Goal: Task Accomplishment & Management: Use online tool/utility

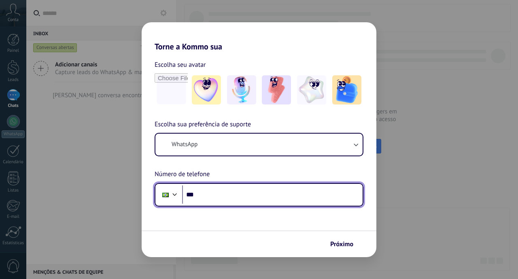
click at [214, 198] on input "***" at bounding box center [272, 194] width 180 height 19
click at [245, 193] on input "**********" at bounding box center [272, 194] width 180 height 19
type input "**********"
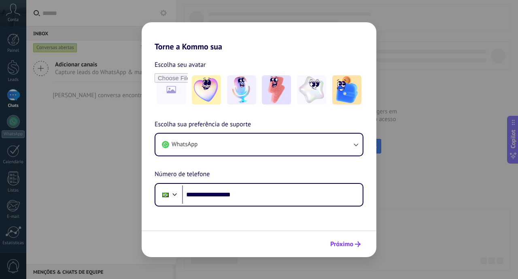
click at [351, 239] on button "Próximo" at bounding box center [345, 244] width 38 height 14
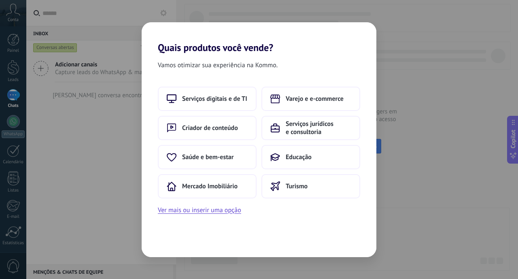
click at [350, 238] on div "Vamos otimizar sua experiência na Kommo. Serviços digitais e de TI Varejo e e-c…" at bounding box center [259, 154] width 235 height 203
drag, startPoint x: 350, startPoint y: 238, endPoint x: 295, endPoint y: 245, distance: 55.4
click at [295, 245] on div "Vamos otimizar sua experiência na Kommo. Serviços digitais e de TI Varejo e e-c…" at bounding box center [259, 154] width 235 height 203
click at [223, 264] on div "Quais produtos você vende? Vamos otimizar sua experiência na Kommo. Serviços di…" at bounding box center [259, 139] width 518 height 279
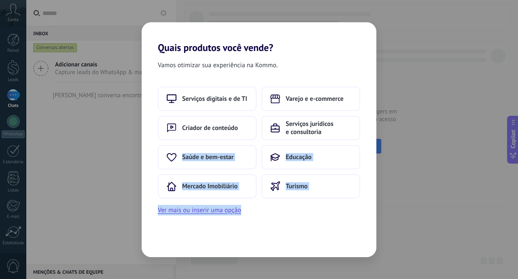
drag, startPoint x: 223, startPoint y: 264, endPoint x: 208, endPoint y: 199, distance: 66.4
click at [208, 199] on div "Quais produtos você vende? Vamos otimizar sua experiência na Kommo. Serviços di…" at bounding box center [259, 139] width 518 height 279
click at [202, 210] on button "Ver mais ou inserir uma opção" at bounding box center [199, 210] width 83 height 11
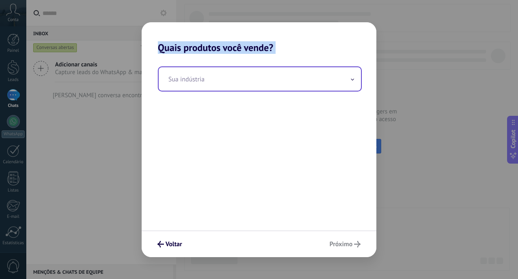
click at [263, 67] on input "text" at bounding box center [260, 78] width 202 height 23
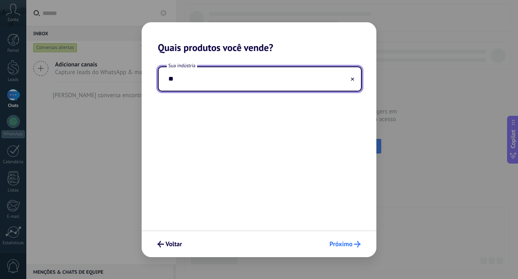
type input "**"
click at [343, 246] on span "Próximo" at bounding box center [340, 244] width 23 height 6
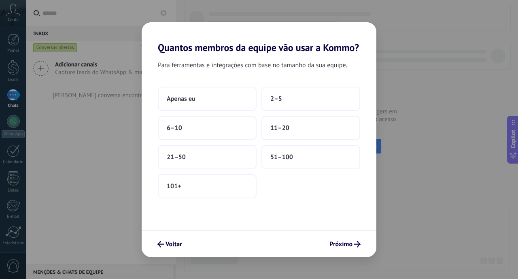
click at [343, 246] on span "Próximo" at bounding box center [340, 244] width 23 height 6
drag, startPoint x: 343, startPoint y: 246, endPoint x: 325, endPoint y: 149, distance: 98.5
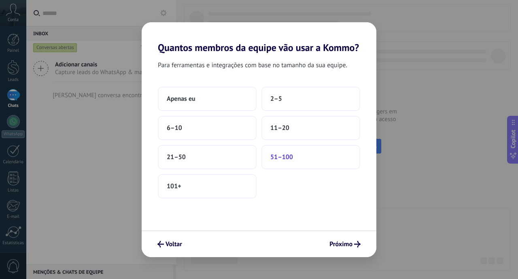
click at [325, 149] on div "Quantos membros da equipe vão usar a Kommo? Para ferramentas e integrações com …" at bounding box center [259, 139] width 235 height 235
click at [325, 149] on button "51–100" at bounding box center [310, 157] width 99 height 24
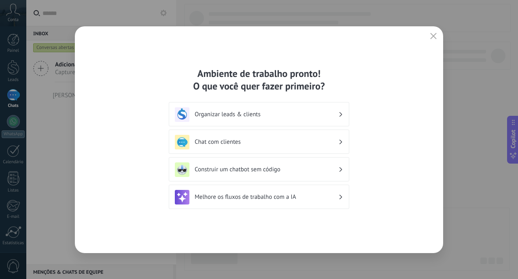
click at [351, 248] on div "Ambiente de trabalho pronto! O que você quer fazer primeiro? Organizar leads & …" at bounding box center [259, 139] width 368 height 227
click at [341, 182] on div "Ambiente de trabalho pronto! O que você quer fazer primeiro? Organizar leads & …" at bounding box center [259, 139] width 180 height 145
click at [337, 176] on div "Construir um chatbot sem código" at bounding box center [259, 169] width 168 height 15
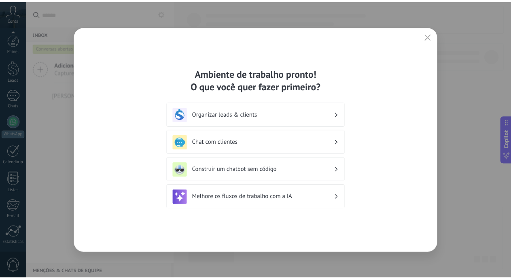
scroll to position [58, 0]
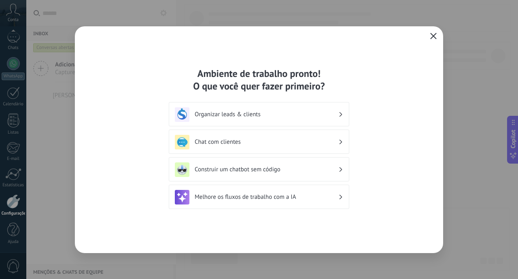
click at [430, 38] on button "button" at bounding box center [433, 36] width 11 height 11
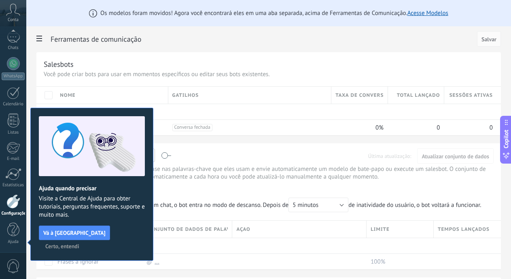
click at [115, 154] on span "Inglês" at bounding box center [107, 156] width 16 height 8
click at [152, 199] on span "Português" at bounding box center [121, 197] width 62 height 8
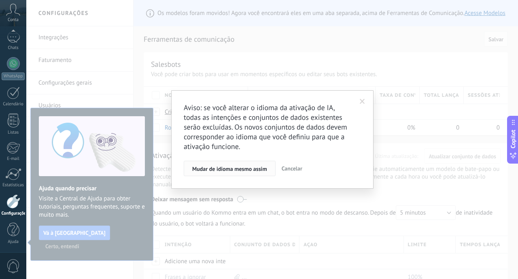
click at [223, 170] on span "Mudar de idioma mesmo assim" at bounding box center [229, 169] width 75 height 6
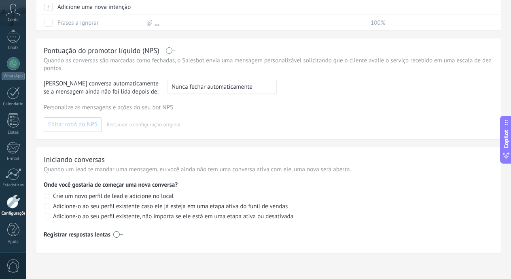
scroll to position [254, 0]
click at [9, 61] on div at bounding box center [13, 63] width 13 height 13
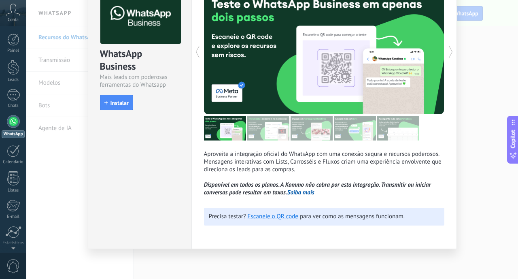
scroll to position [52, 0]
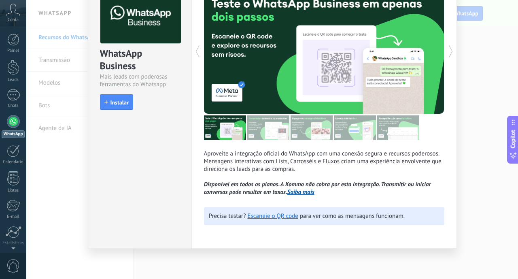
click at [490, 66] on div "WhatsApp Business Mais leads com poderosas ferramentas do Whatsapp install Inst…" at bounding box center [272, 139] width 492 height 279
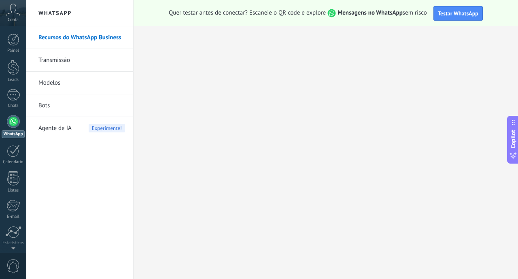
scroll to position [0, 0]
click at [16, 93] on div at bounding box center [13, 95] width 13 height 12
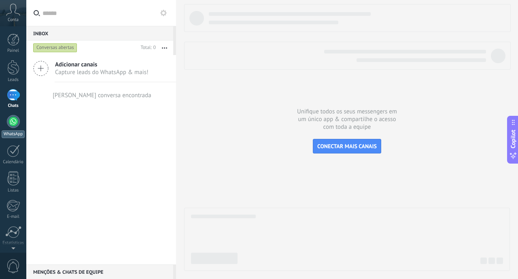
click at [13, 125] on div at bounding box center [13, 121] width 13 height 13
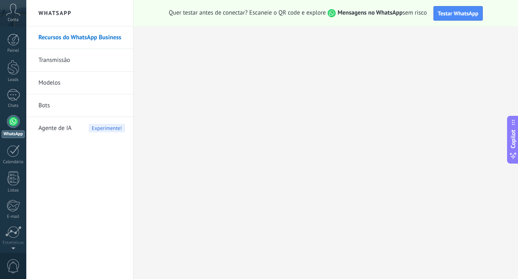
click at [9, 29] on div "Painel Leads Chats WhatsApp Clientes" at bounding box center [26, 139] width 53 height 226
click at [9, 21] on span "Conta" at bounding box center [13, 19] width 11 height 5
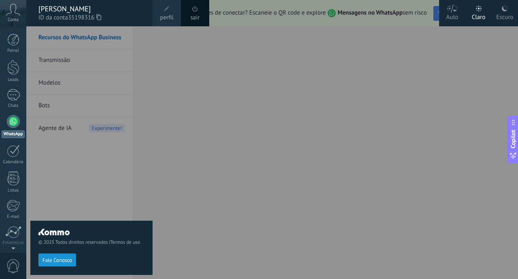
click at [165, 19] on span "perfil" at bounding box center [166, 17] width 13 height 9
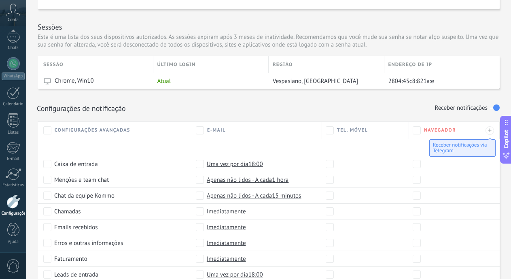
scroll to position [283, 0]
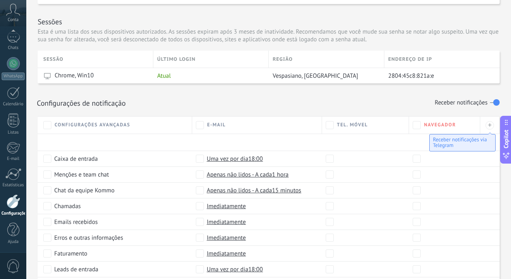
click at [229, 158] on span "Uma vez por dia 18:00" at bounding box center [235, 159] width 56 height 8
click at [229, 158] on span "Imediatamente" at bounding box center [226, 159] width 39 height 8
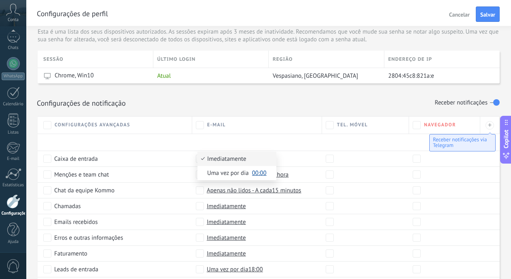
scroll to position [364, 0]
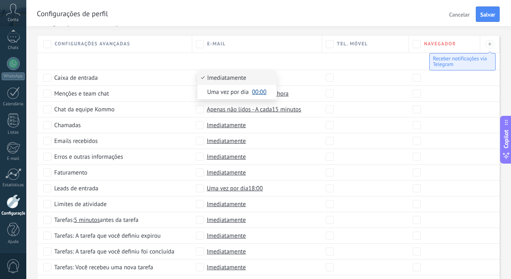
click at [240, 198] on div "Imediatamente" at bounding box center [257, 204] width 130 height 16
click at [237, 203] on span "Imediatamente" at bounding box center [226, 204] width 39 height 8
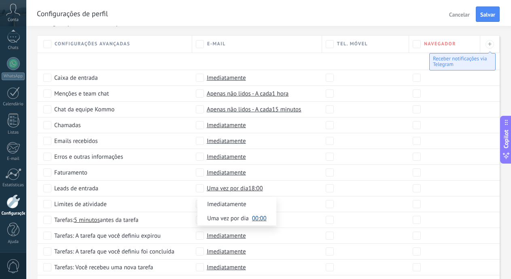
click at [220, 125] on span "Imediatamente" at bounding box center [226, 125] width 39 height 8
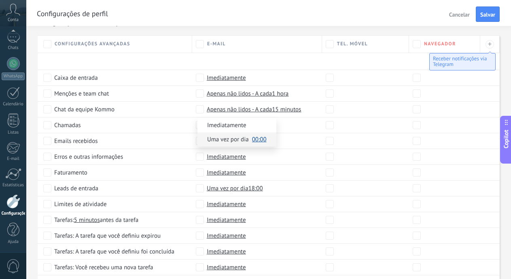
click at [248, 137] on span "Uma vez por dia" at bounding box center [228, 140] width 42 height 8
click at [430, 41] on span "Navegador" at bounding box center [440, 44] width 32 height 6
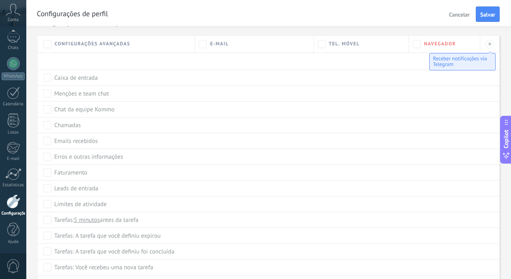
scroll to position [407, 0]
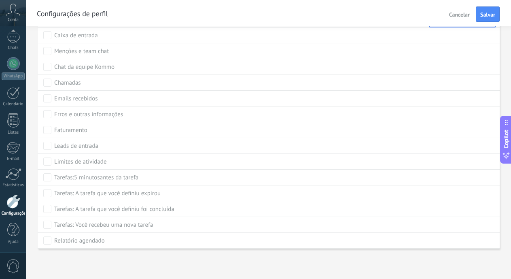
click at [85, 178] on span "5 minutos" at bounding box center [87, 177] width 26 height 8
click at [114, 175] on span "Tarefas: 5 minutos antes da tarefa" at bounding box center [96, 177] width 84 height 8
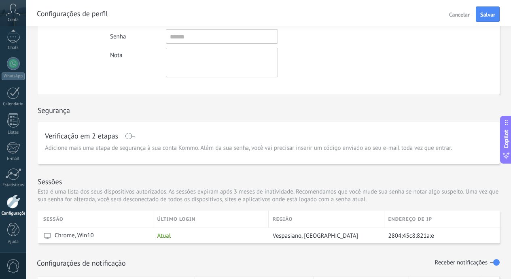
scroll to position [164, 0]
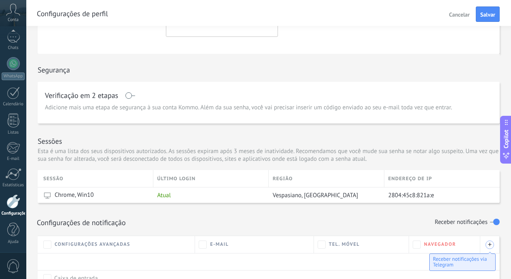
click at [491, 245] on div "+" at bounding box center [489, 244] width 8 height 8
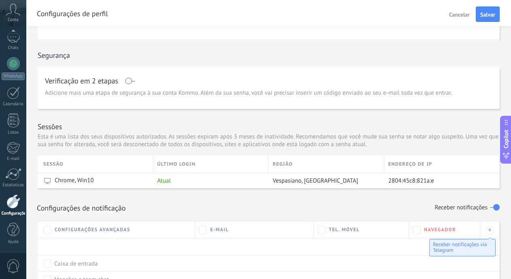
scroll to position [204, 0]
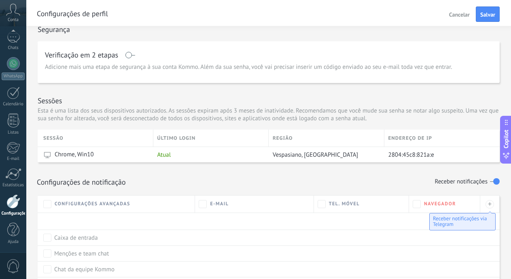
click at [81, 238] on span "Caixa de entrada" at bounding box center [76, 237] width 44 height 8
click at [212, 237] on span "Imediatamente" at bounding box center [228, 237] width 39 height 8
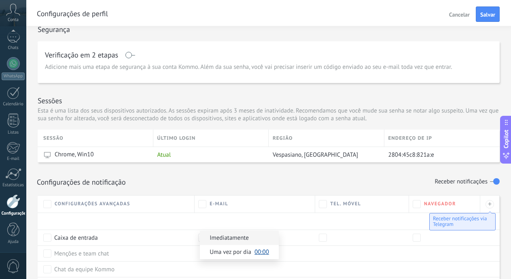
click at [215, 241] on span "Imediatamente" at bounding box center [229, 238] width 39 height 8
click at [217, 239] on span "Imediatamente" at bounding box center [228, 237] width 39 height 8
click at [217, 251] on span "Uma vez por dia" at bounding box center [231, 252] width 42 height 8
drag, startPoint x: 163, startPoint y: 245, endPoint x: 160, endPoint y: 254, distance: 9.7
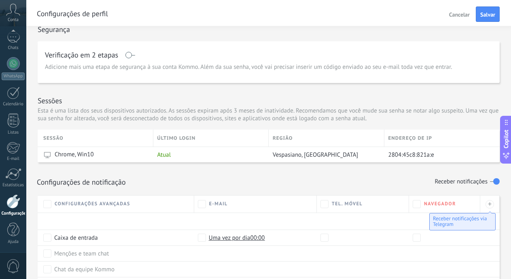
click at [160, 254] on div "Menções e team chat" at bounding box center [116, 253] width 147 height 8
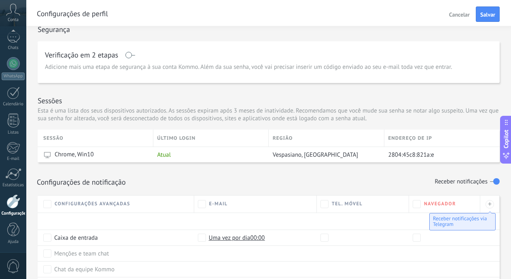
click at [72, 251] on span "Menções e team chat" at bounding box center [81, 253] width 55 height 8
drag, startPoint x: 72, startPoint y: 251, endPoint x: 58, endPoint y: 252, distance: 14.2
click at [58, 252] on span "Menções e team chat" at bounding box center [81, 253] width 55 height 8
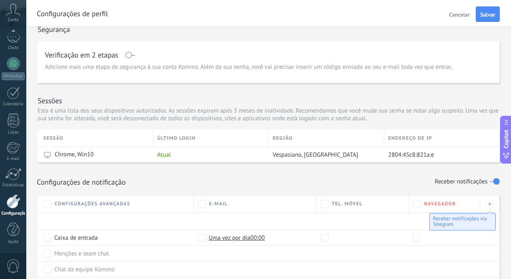
click at [58, 252] on span "Menções e team chat" at bounding box center [81, 253] width 55 height 8
click at [484, 12] on span "Salvar" at bounding box center [487, 15] width 15 height 6
click at [485, 10] on button "Salvar" at bounding box center [488, 13] width 24 height 15
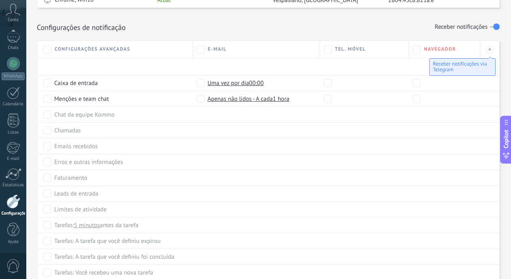
scroll to position [326, 0]
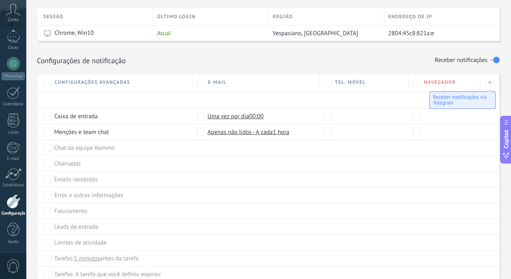
click at [466, 100] on div "Receber notificações via Telegram" at bounding box center [462, 99] width 66 height 17
click at [507, 129] on div "Copilot" at bounding box center [506, 139] width 8 height 41
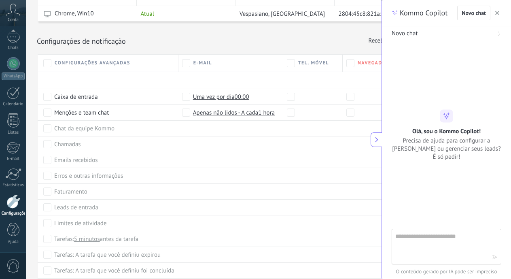
scroll to position [366, 0]
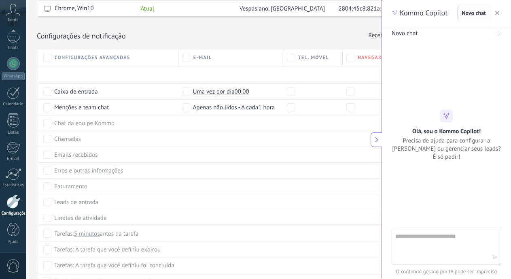
click at [472, 12] on span "Novo chat" at bounding box center [474, 13] width 24 height 6
click at [437, 39] on button "Novo chat" at bounding box center [446, 33] width 129 height 15
click at [499, 32] on use at bounding box center [499, 34] width 2 height 4
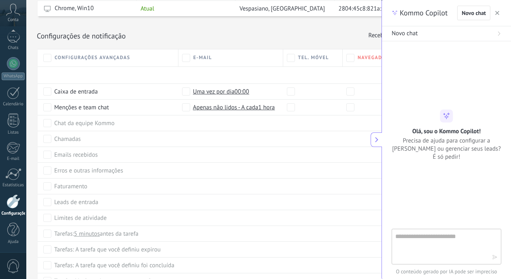
click at [499, 32] on use at bounding box center [499, 34] width 2 height 4
click at [434, 35] on div "Novo chat" at bounding box center [447, 34] width 110 height 8
drag, startPoint x: 434, startPoint y: 35, endPoint x: 430, endPoint y: 11, distance: 24.8
click at [430, 11] on div "Kommo Copilot Novo chat Novo chat Olá, sou o Kommo Copilot! Precisa de ajuda pa…" at bounding box center [446, 139] width 129 height 279
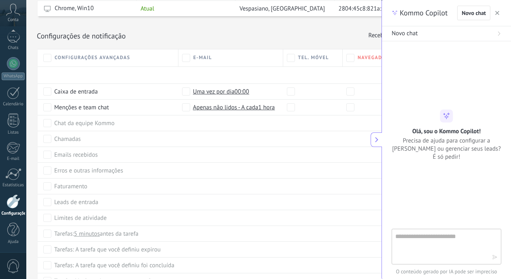
click at [427, 34] on div "Novo chat" at bounding box center [447, 34] width 110 height 8
drag, startPoint x: 427, startPoint y: 34, endPoint x: 409, endPoint y: 35, distance: 17.8
click at [409, 35] on div "Novo chat" at bounding box center [447, 34] width 110 height 8
drag, startPoint x: 409, startPoint y: 35, endPoint x: 424, endPoint y: 108, distance: 74.7
click at [424, 108] on div "Kommo Copilot Novo chat Novo chat Olá, sou o Kommo Copilot! Precisa de ajuda pa…" at bounding box center [446, 139] width 129 height 279
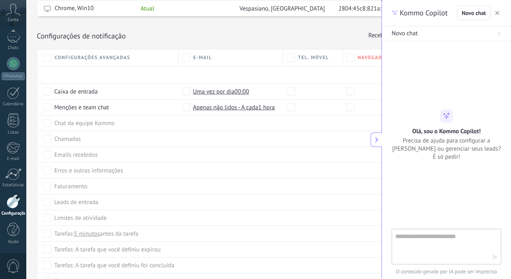
drag, startPoint x: 467, startPoint y: 274, endPoint x: 467, endPoint y: 265, distance: 9.7
click at [467, 265] on div "O conteúdo gerado por IA pode ser impreciso" at bounding box center [446, 254] width 129 height 50
click at [467, 260] on textarea at bounding box center [440, 245] width 91 height 29
type textarea "****"
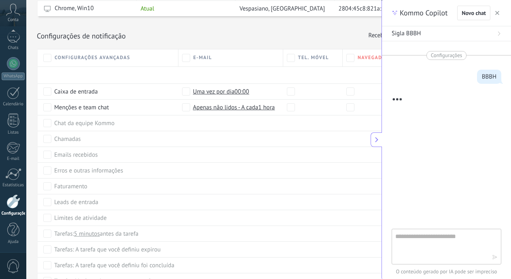
click at [467, 260] on textarea at bounding box center [440, 245] width 91 height 29
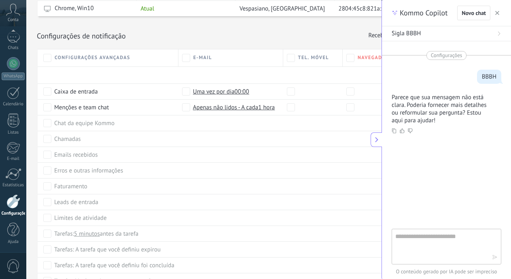
click at [450, 36] on div "Sigla BBBH" at bounding box center [447, 34] width 110 height 8
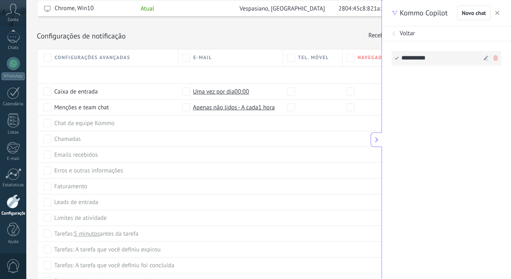
click at [443, 59] on div "**********" at bounding box center [441, 58] width 80 height 14
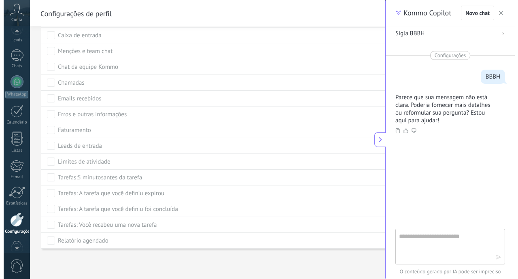
scroll to position [21, 0]
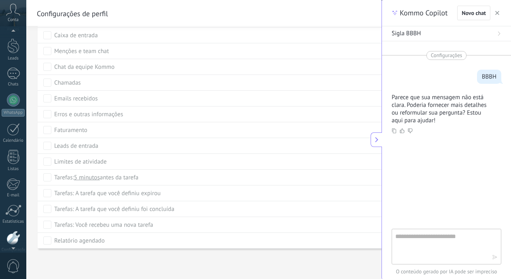
click at [16, 24] on div "Conta" at bounding box center [13, 13] width 26 height 26
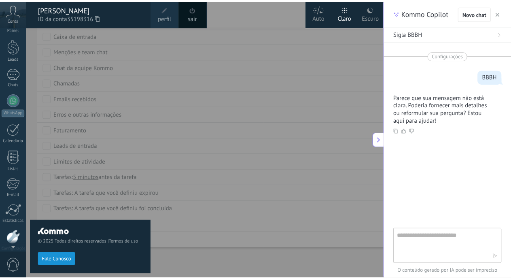
scroll to position [0, 0]
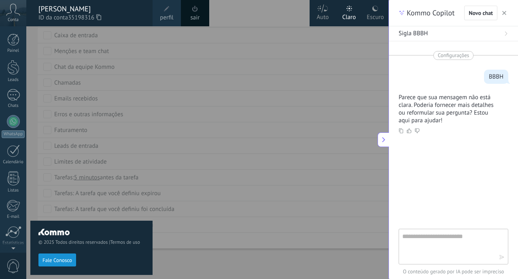
click at [21, 28] on div "Painel Leads Chats WhatsApp Clientes" at bounding box center [26, 139] width 53 height 226
drag, startPoint x: 21, startPoint y: 28, endPoint x: 13, endPoint y: 16, distance: 14.7
click at [13, 16] on div "© 2025 Todos direitos reservados | Termos de uso Fale Conosco Auto Claro Escuro…" at bounding box center [13, 139] width 26 height 279
click at [13, 16] on div "Conta" at bounding box center [13, 13] width 26 height 26
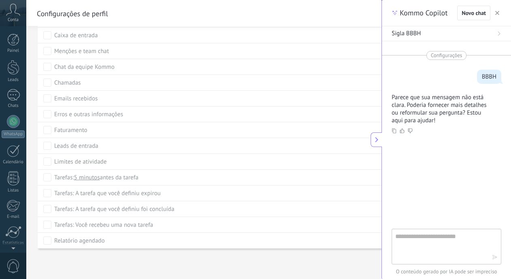
click at [13, 16] on div "Conta" at bounding box center [13, 13] width 26 height 26
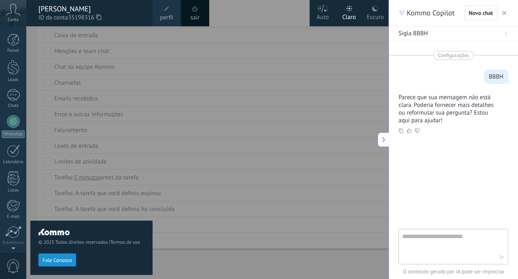
click at [13, 16] on div "Conta" at bounding box center [13, 13] width 26 height 26
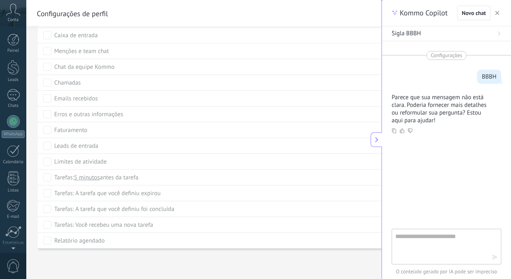
click at [13, 16] on div "Conta" at bounding box center [13, 13] width 26 height 26
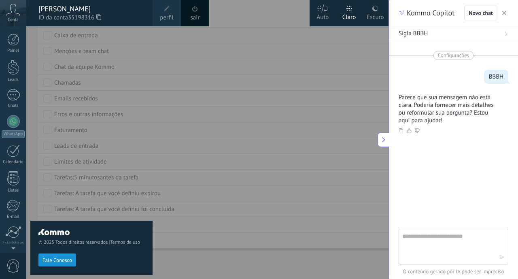
click at [13, 16] on div "Conta" at bounding box center [13, 13] width 26 height 26
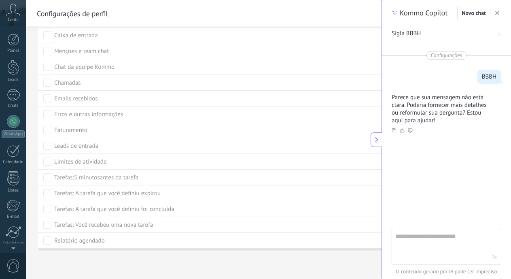
click at [13, 16] on div "Conta" at bounding box center [13, 13] width 26 height 26
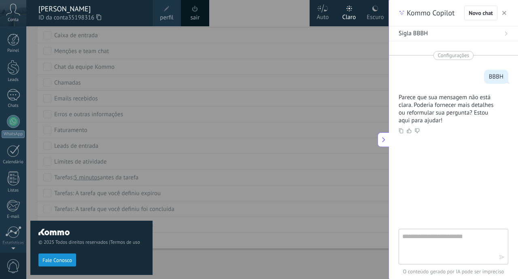
click at [13, 16] on div "Conta" at bounding box center [13, 13] width 26 height 26
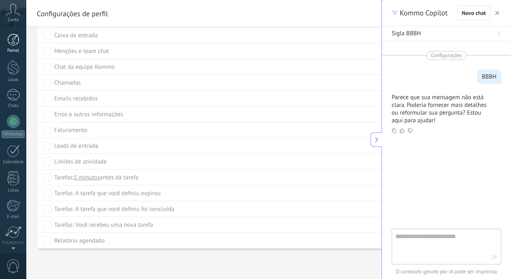
click at [16, 39] on div at bounding box center [13, 40] width 12 height 12
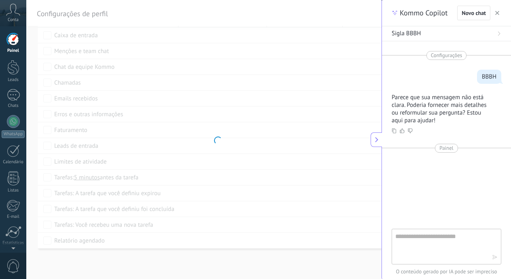
scroll to position [405, 0]
click at [377, 142] on use at bounding box center [376, 139] width 3 height 5
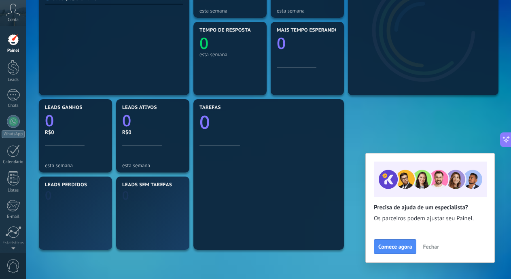
scroll to position [162, 0]
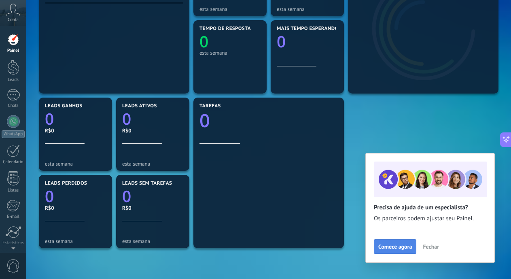
click at [399, 241] on button "Comece agora" at bounding box center [395, 246] width 42 height 15
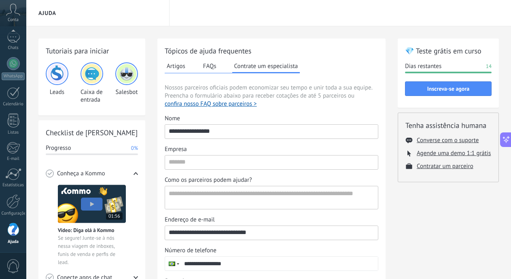
click at [504, 138] on icon at bounding box center [506, 139] width 8 height 8
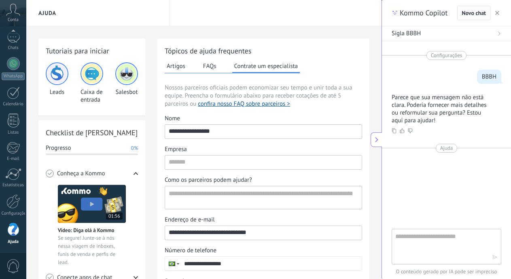
click at [473, 15] on span "Novo chat" at bounding box center [474, 13] width 24 height 6
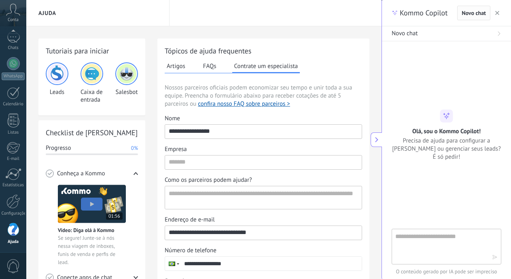
click at [473, 15] on span "Novo chat" at bounding box center [474, 13] width 24 height 6
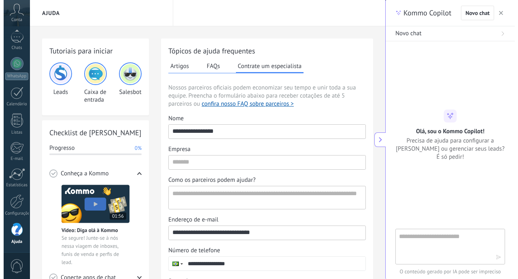
scroll to position [121, 0]
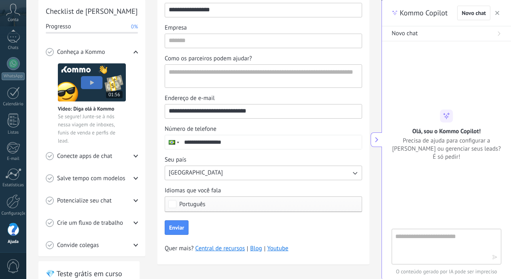
drag, startPoint x: 473, startPoint y: 15, endPoint x: 449, endPoint y: 100, distance: 89.0
click at [449, 100] on div "**********" at bounding box center [446, 139] width 129 height 279
click at [388, 148] on div "Olá, sou o Kommo Copilot! Precisa de ajuda para configurar a [PERSON_NAME] ou g…" at bounding box center [446, 134] width 129 height 51
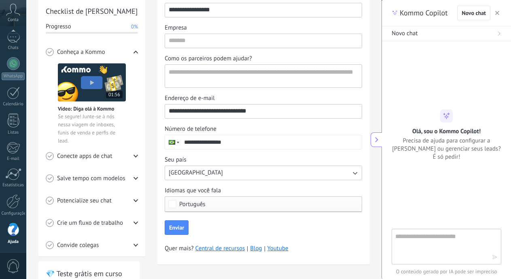
drag, startPoint x: 388, startPoint y: 148, endPoint x: 432, endPoint y: 167, distance: 47.7
click at [432, 167] on div "Olá, sou o Kommo Copilot! Precisa de ajuda para configurar a [PERSON_NAME] ou g…" at bounding box center [446, 134] width 129 height 187
click at [509, 271] on div "O conteúdo gerado por IA pode ser impreciso" at bounding box center [446, 254] width 129 height 50
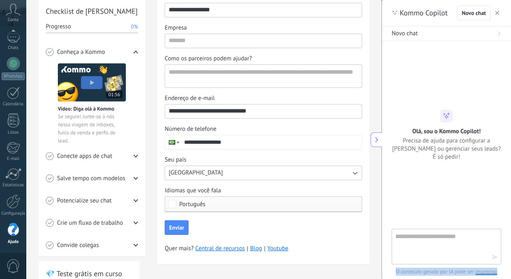
click at [509, 271] on div "O conteúdo gerado por IA pode ser impreciso" at bounding box center [446, 254] width 129 height 50
drag, startPoint x: 509, startPoint y: 271, endPoint x: 508, endPoint y: 261, distance: 10.1
click at [508, 261] on div "O conteúdo gerado por IA pode ser impreciso" at bounding box center [446, 254] width 129 height 50
click at [486, 272] on span "O conteúdo gerado por IA pode ser impreciso" at bounding box center [447, 271] width 110 height 8
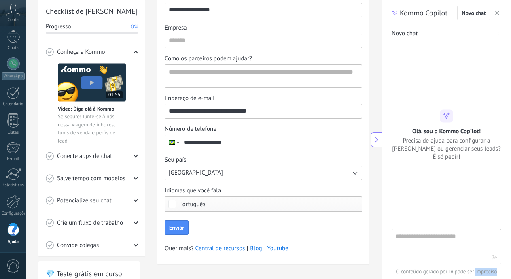
click at [486, 272] on span "O conteúdo gerado por IA pode ser impreciso" at bounding box center [447, 271] width 110 height 8
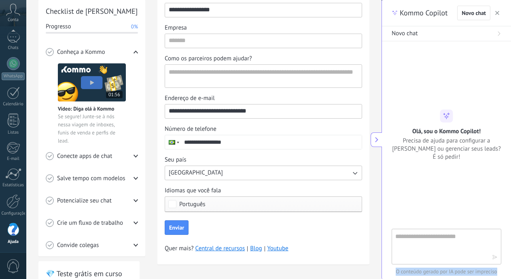
click at [486, 272] on span "O conteúdo gerado por IA pode ser impreciso" at bounding box center [447, 271] width 110 height 8
click at [465, 273] on span "O conteúdo gerado por IA pode ser impreciso" at bounding box center [447, 271] width 110 height 8
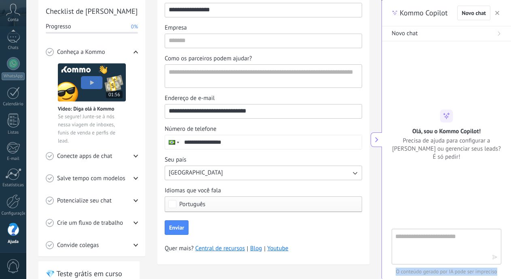
click at [104, 160] on div "Conecte apps de chat" at bounding box center [92, 156] width 92 height 22
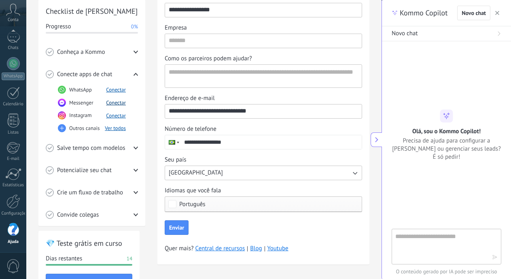
click at [109, 105] on button "Conectar" at bounding box center [116, 102] width 20 height 7
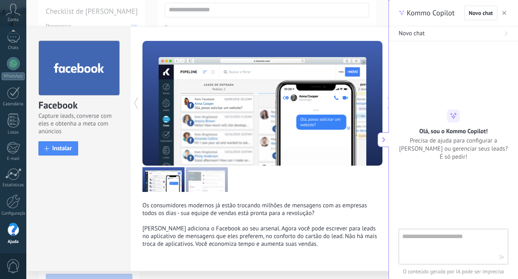
scroll to position [23, 0]
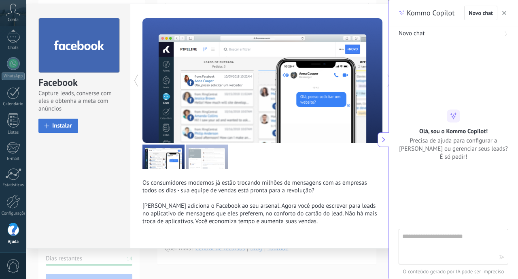
click at [66, 123] on span "Instalar" at bounding box center [62, 126] width 20 height 6
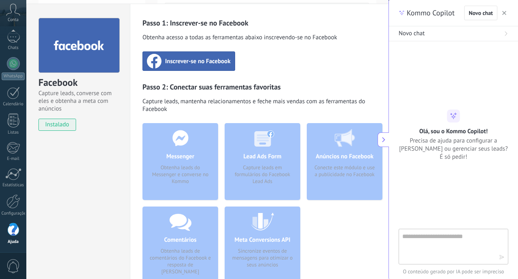
click at [170, 170] on div "Messenger Obtenha leads do Messenger e converse no Kommo" at bounding box center [180, 161] width 76 height 77
click at [180, 64] on span "Inscrever-se no Facebook" at bounding box center [198, 61] width 66 height 8
